Goal: Transaction & Acquisition: Purchase product/service

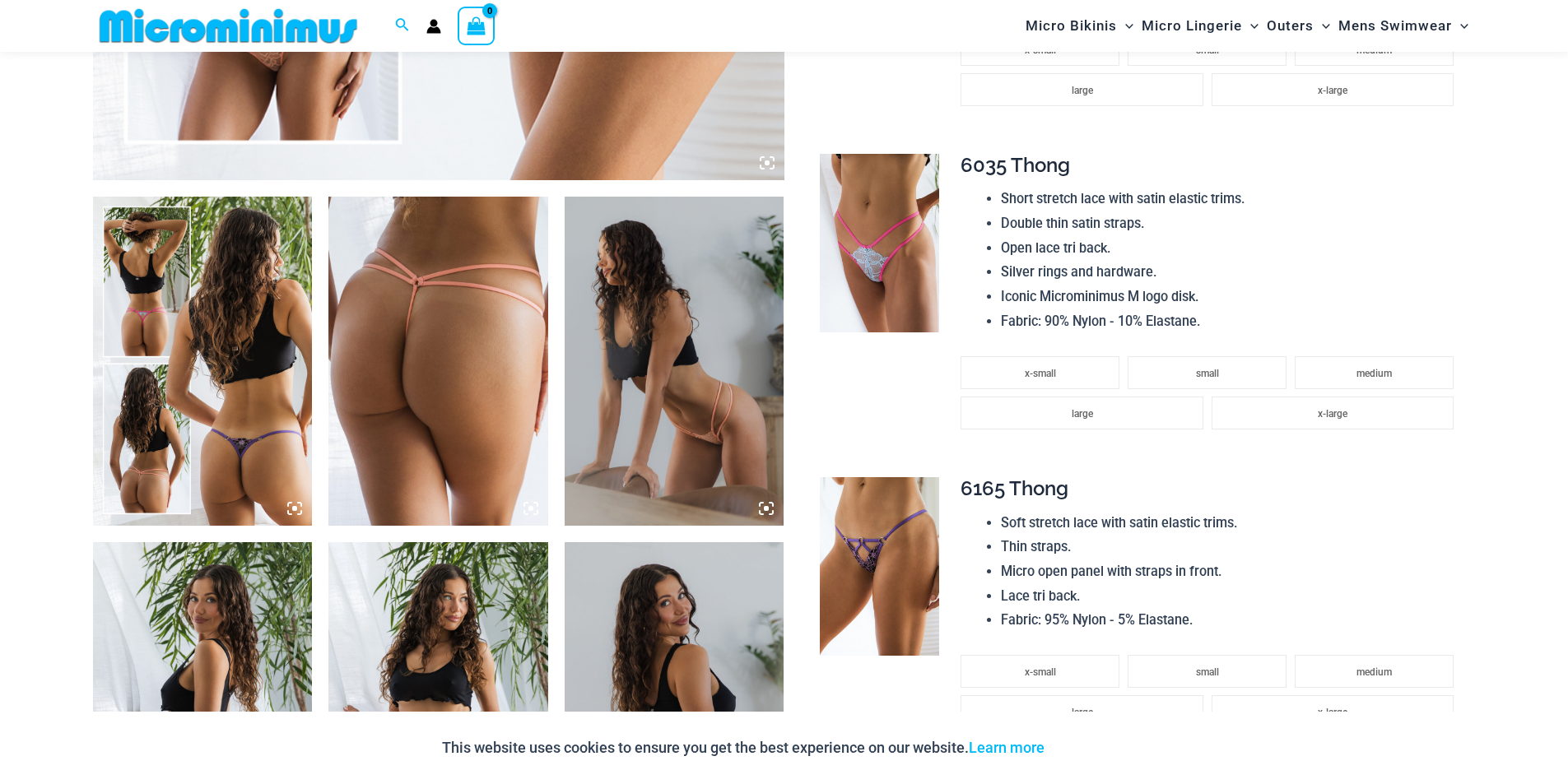
scroll to position [1054, 0]
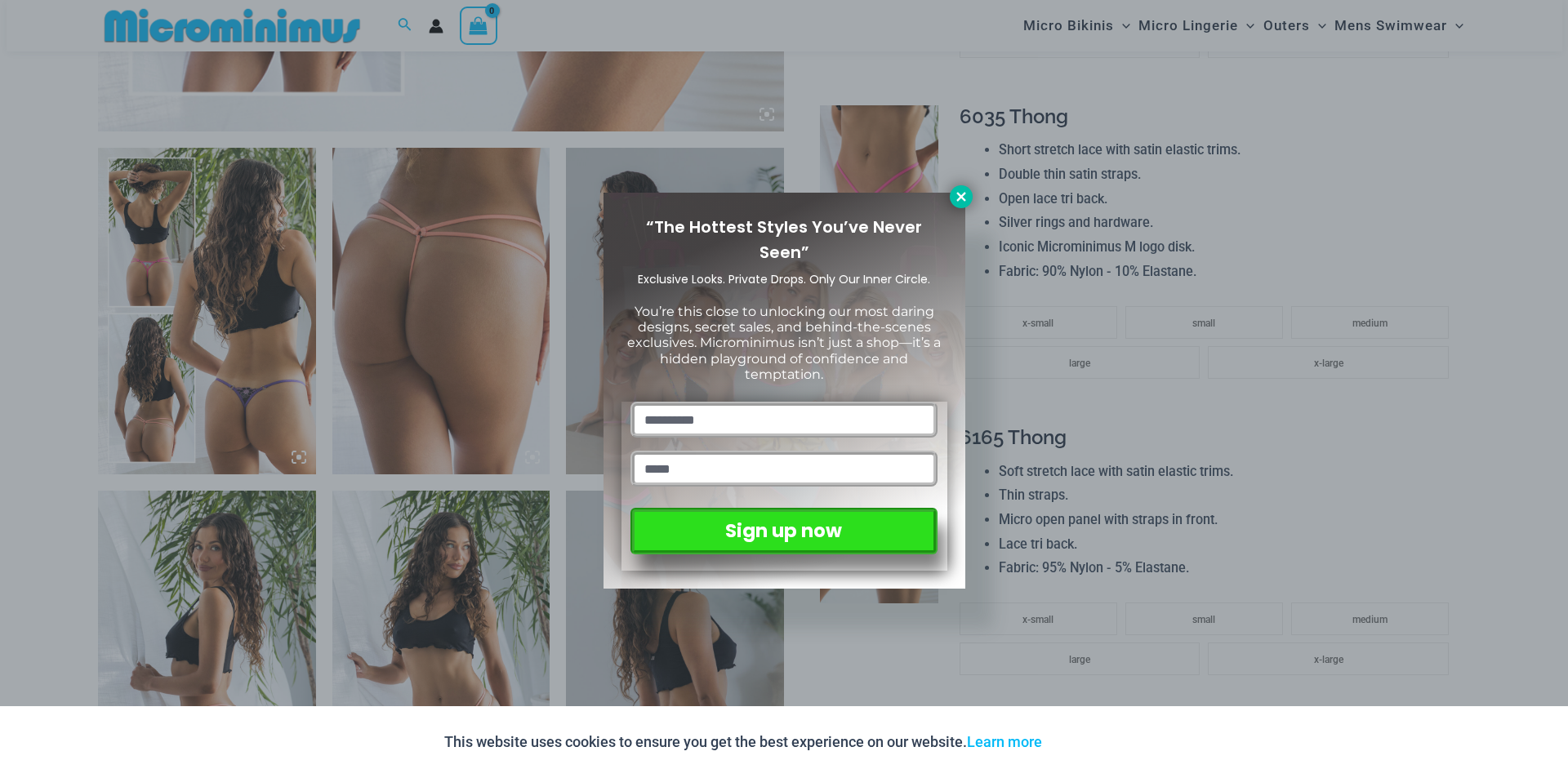
click at [963, 195] on icon at bounding box center [960, 196] width 9 height 9
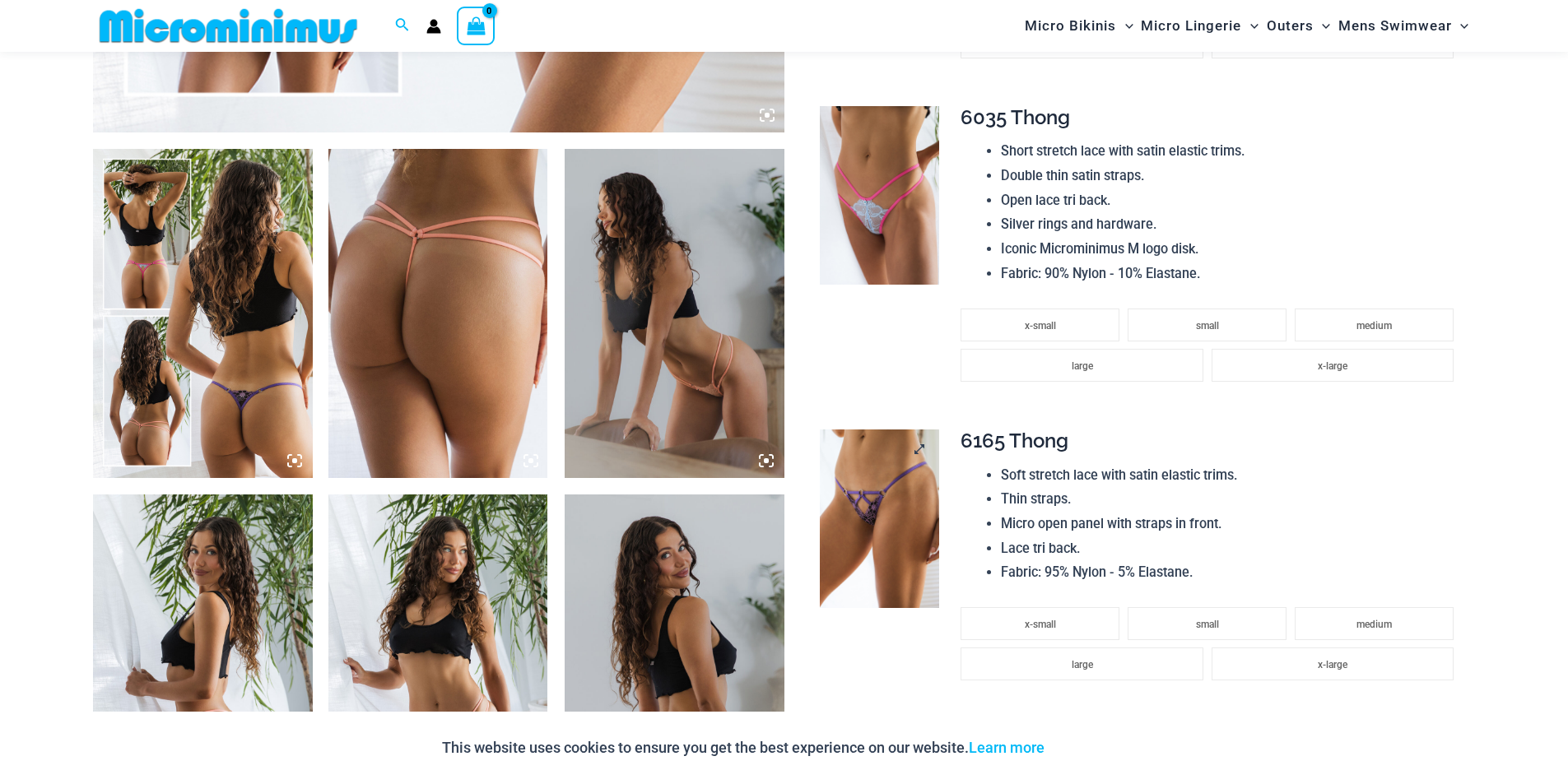
click at [871, 514] on img at bounding box center [879, 519] width 119 height 179
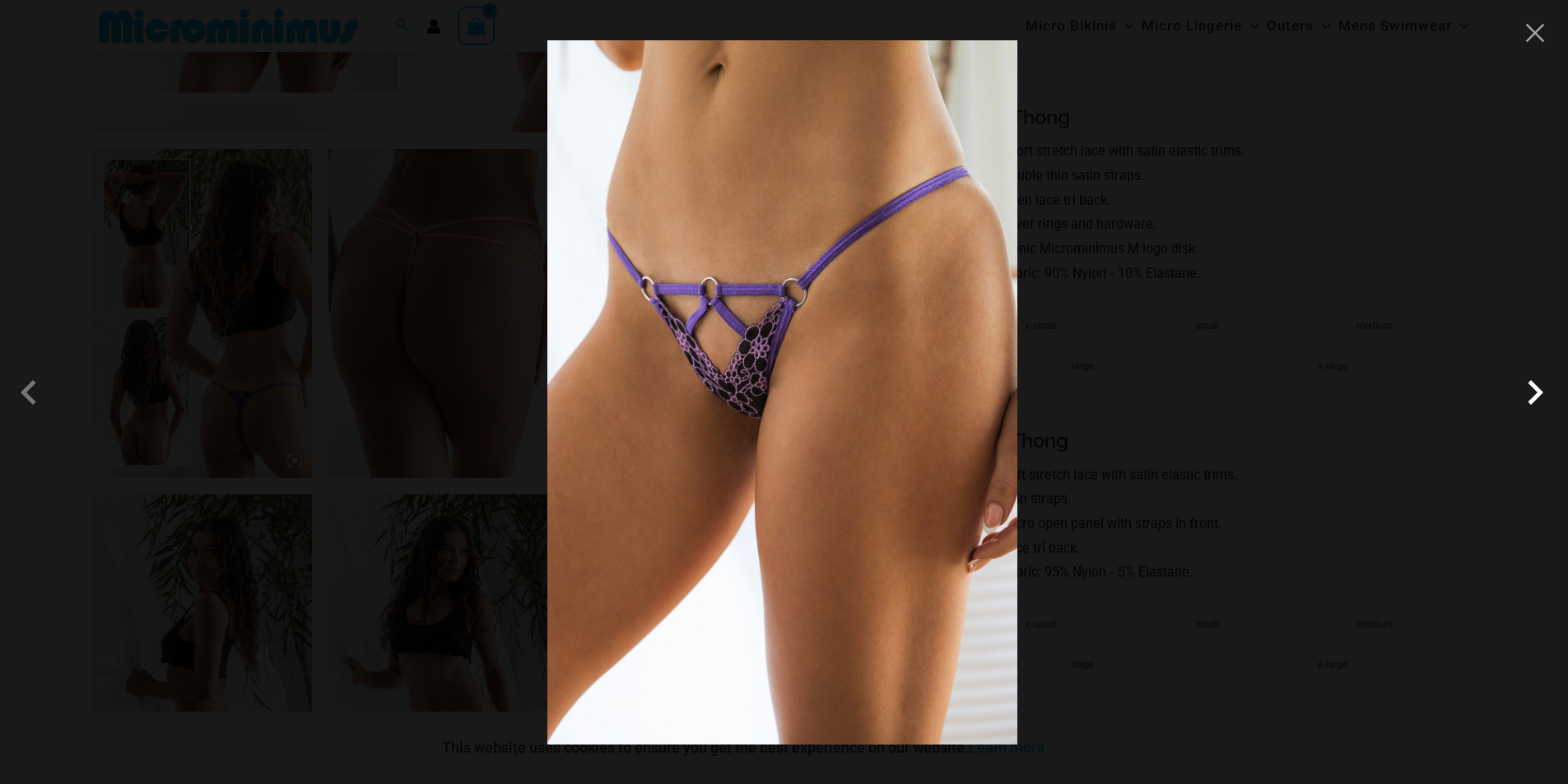
click at [1535, 394] on span at bounding box center [1535, 392] width 49 height 49
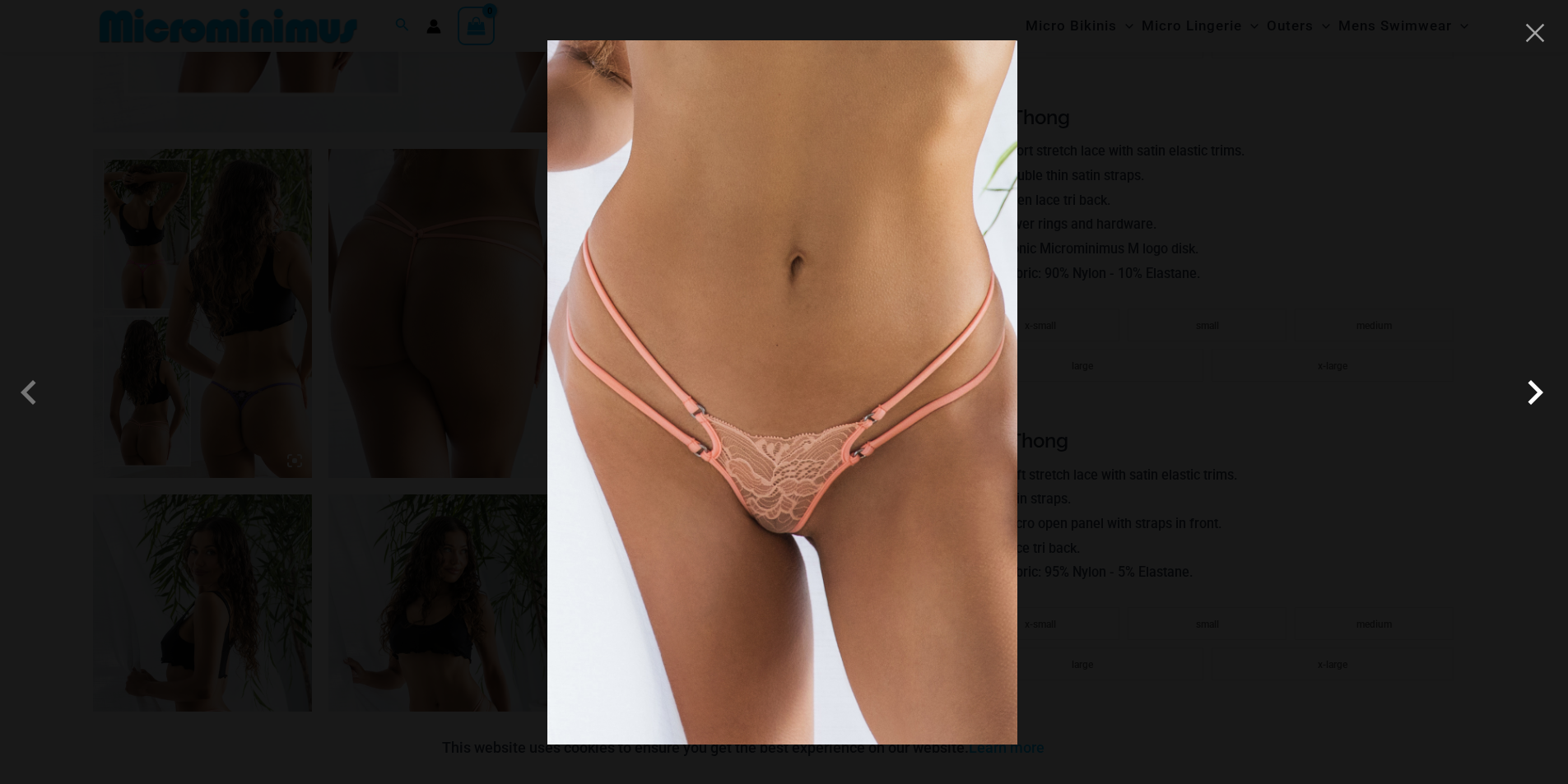
click at [1535, 394] on span at bounding box center [1535, 392] width 49 height 49
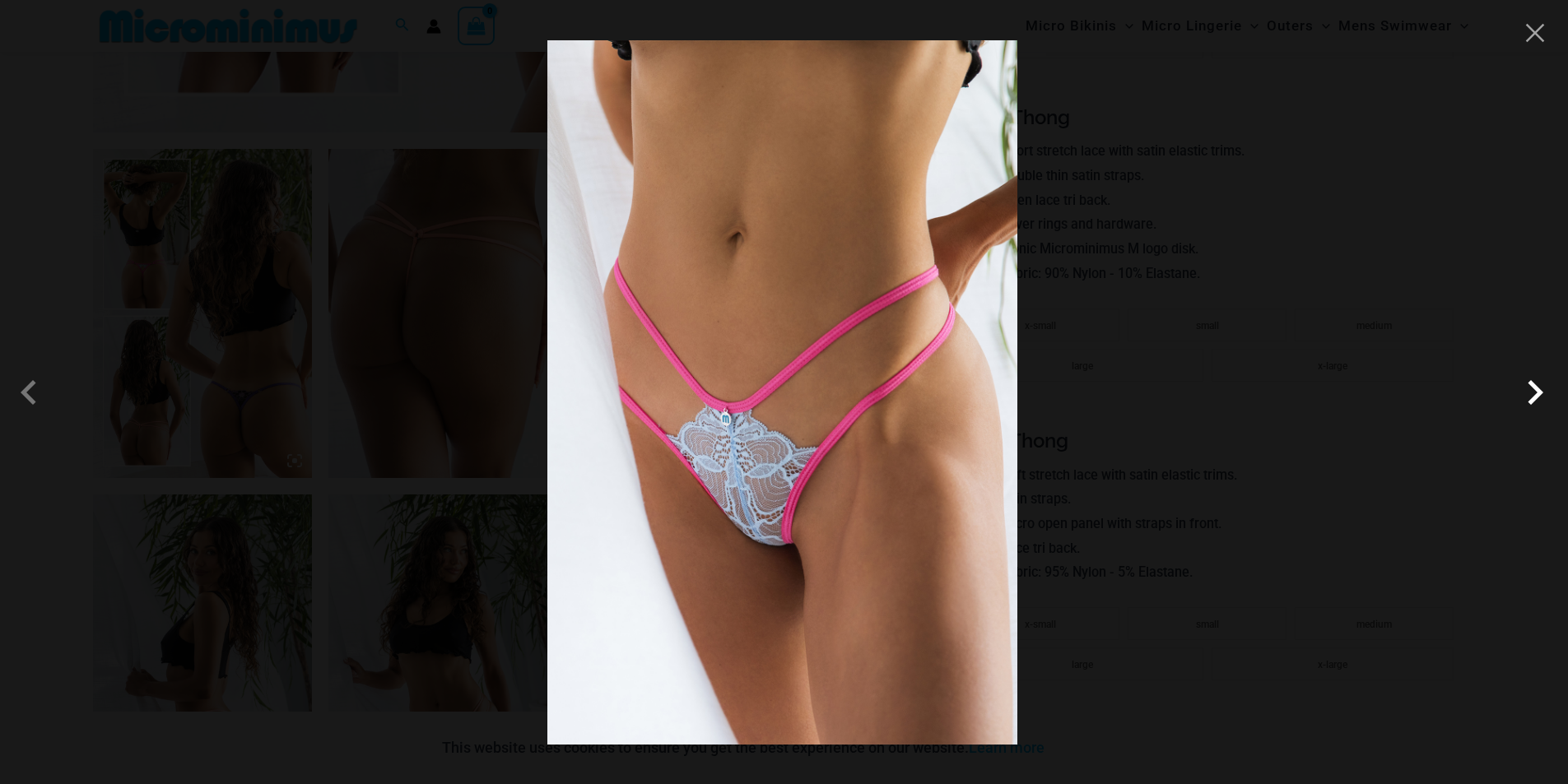
click at [1535, 394] on span at bounding box center [1535, 392] width 49 height 49
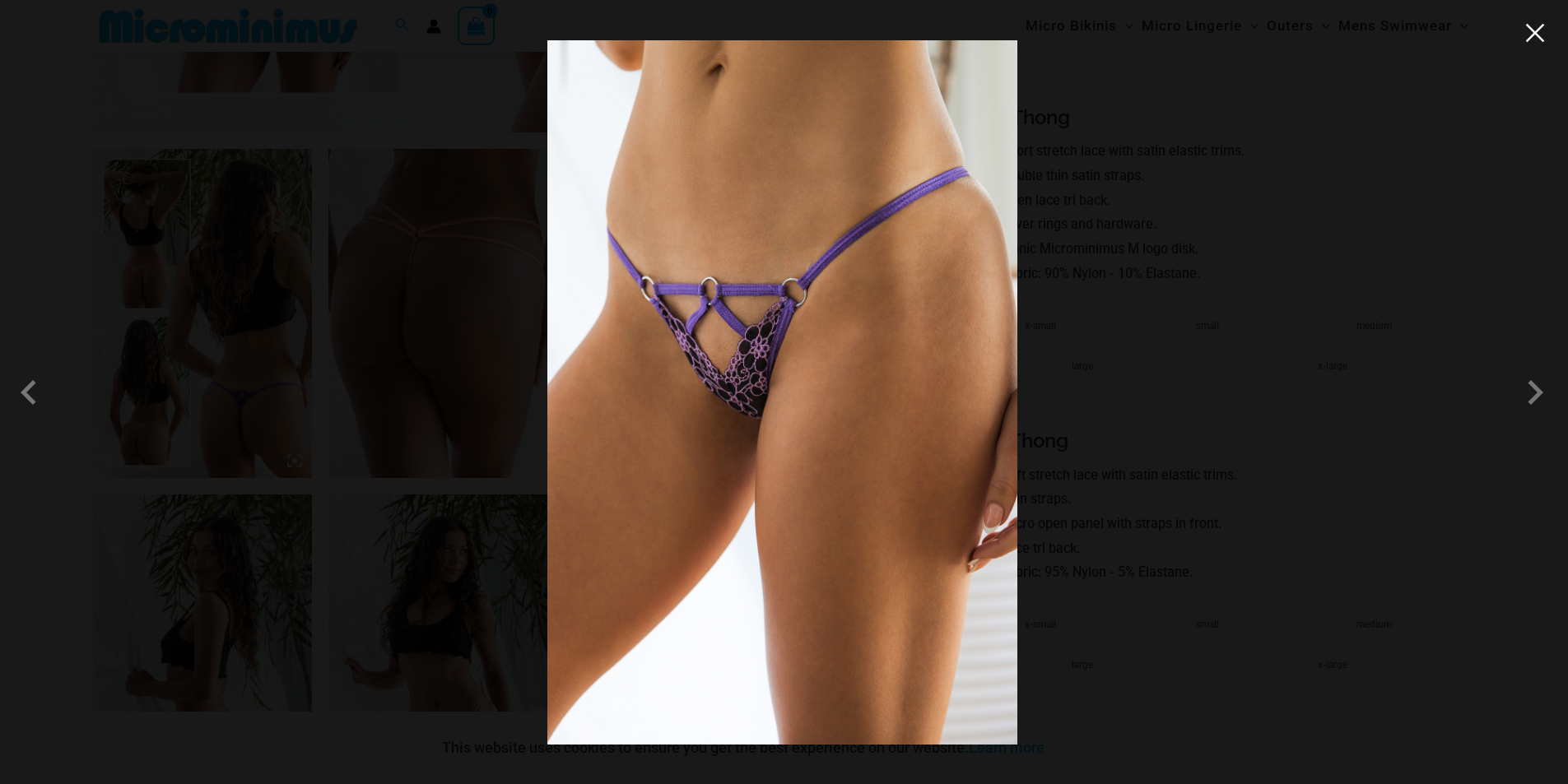
click at [1543, 40] on button "Close" at bounding box center [1535, 32] width 25 height 25
